Goal: Navigation & Orientation: Find specific page/section

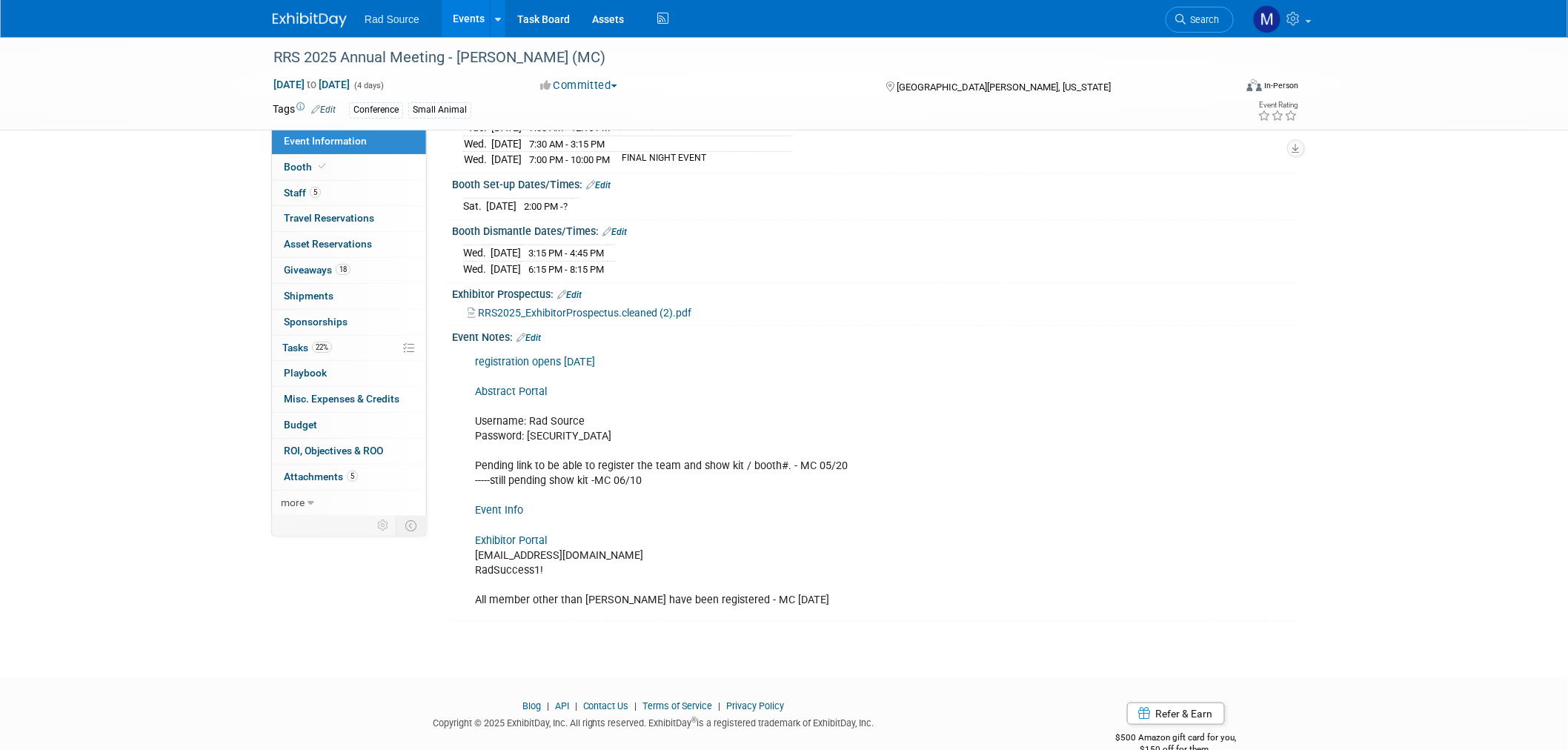
click at [327, 20] on img at bounding box center [310, 20] width 74 height 14
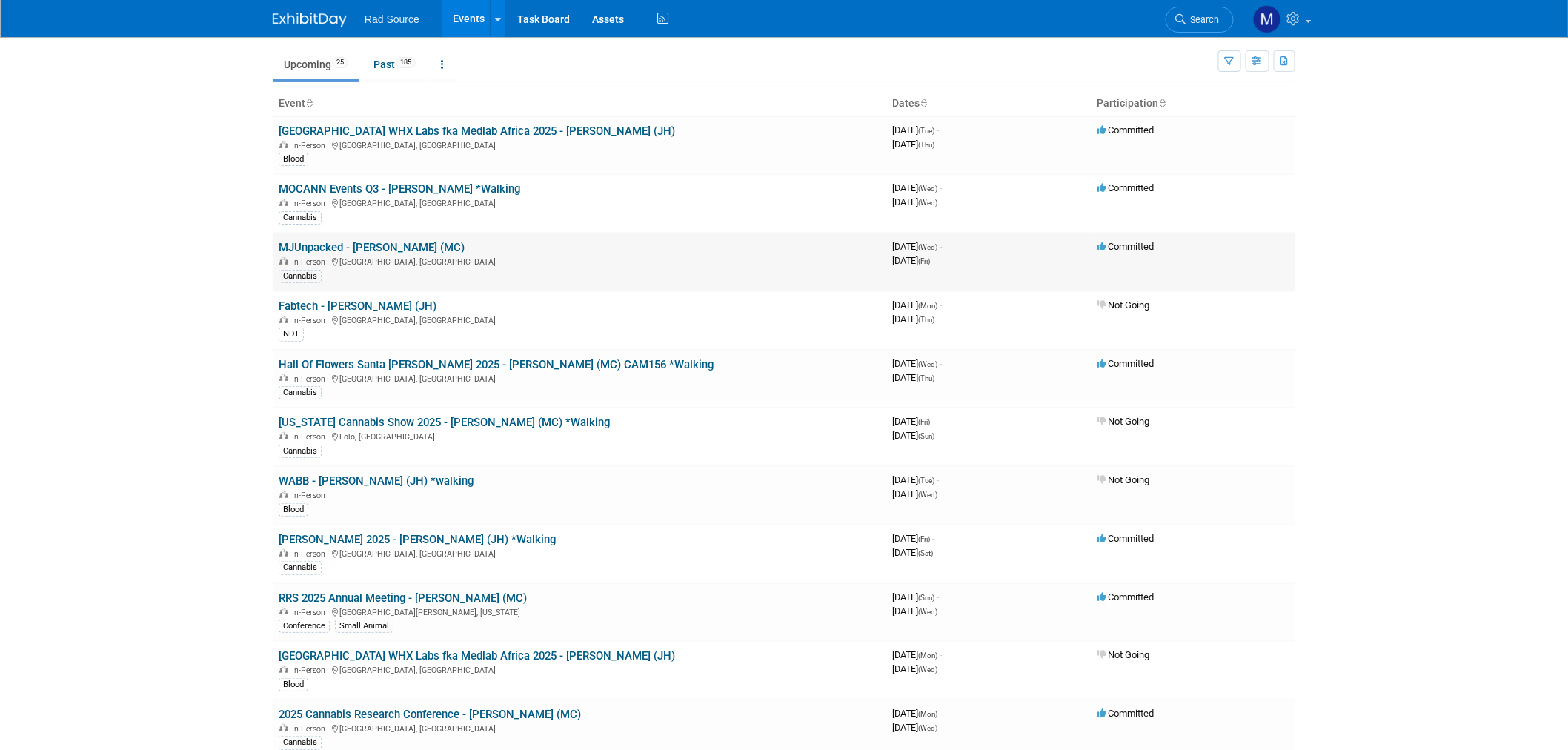
scroll to position [82, 0]
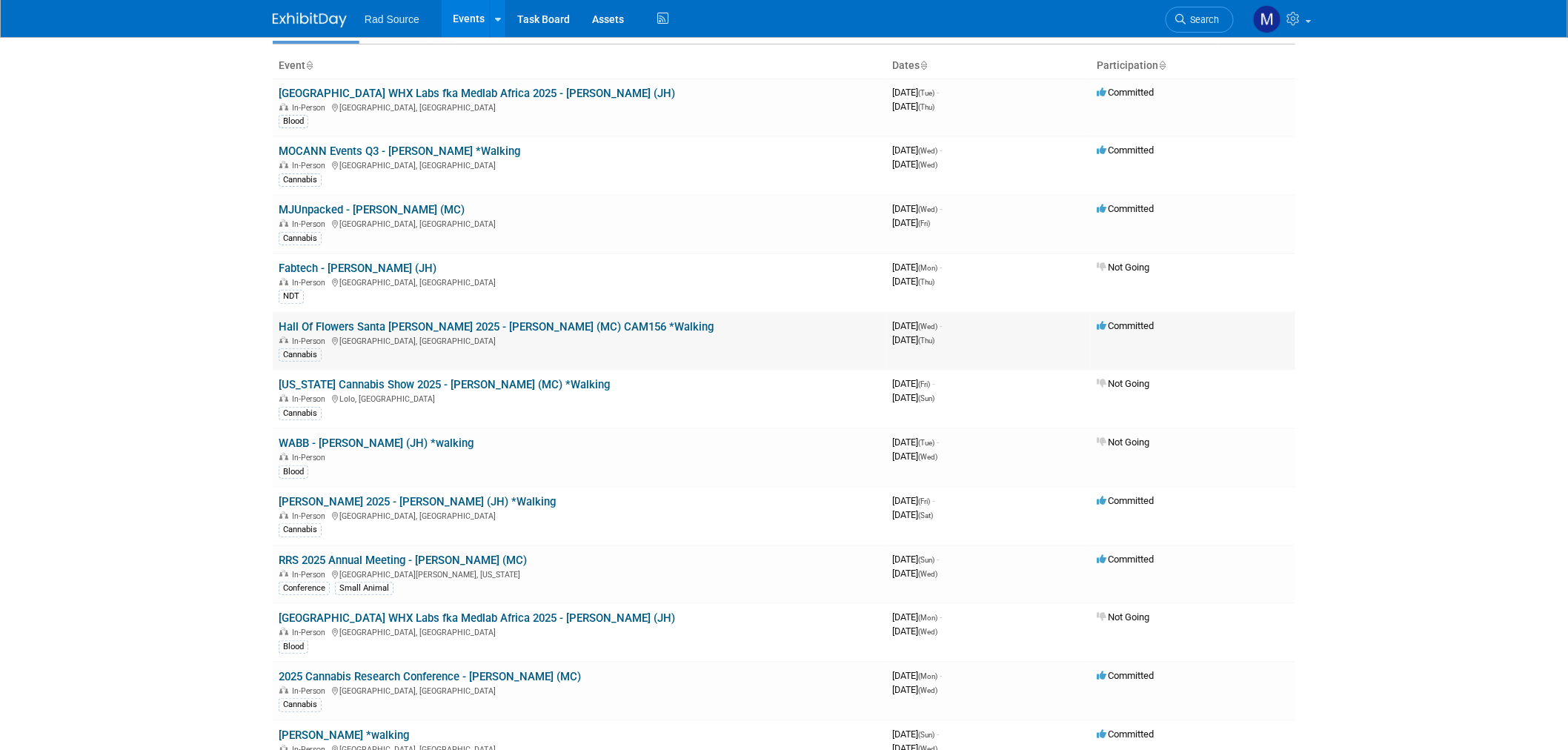
click at [505, 327] on link "Hall Of Flowers Santa Rosa 2025 - Jason (MC) CAM156 *Walking" at bounding box center [497, 327] width 435 height 14
